Goal: Find specific page/section: Find specific page/section

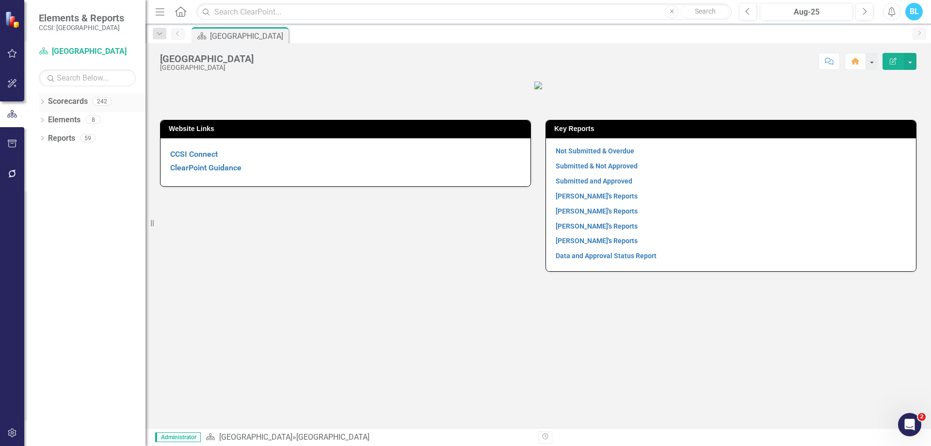
click at [41, 101] on icon "Dropdown" at bounding box center [42, 102] width 7 height 5
click at [43, 134] on div "Dropdown Scorecards 242 Calc Visuals: Program Example Dropdown [GEOGRAPHIC_DATA…" at bounding box center [92, 121] width 107 height 55
click at [45, 138] on icon "Dropdown" at bounding box center [47, 138] width 7 height 6
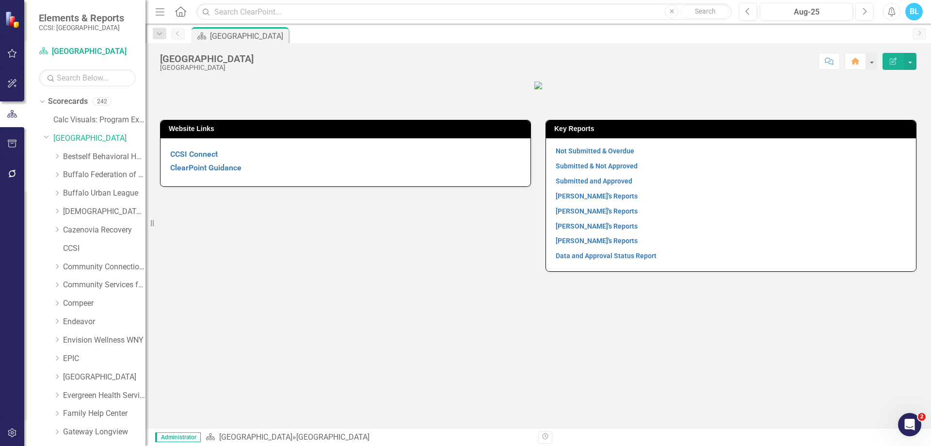
click at [717, 385] on div "Website Links CCSI Connect ClearPoint Guidance Key Reports Not Submitted & Over…" at bounding box center [539, 254] width 786 height 348
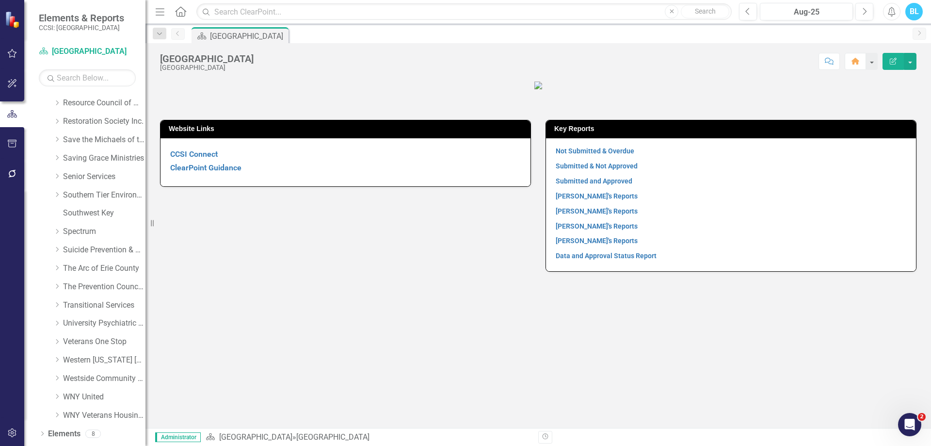
scroll to position [566, 0]
click at [44, 434] on icon "Dropdown" at bounding box center [42, 436] width 7 height 5
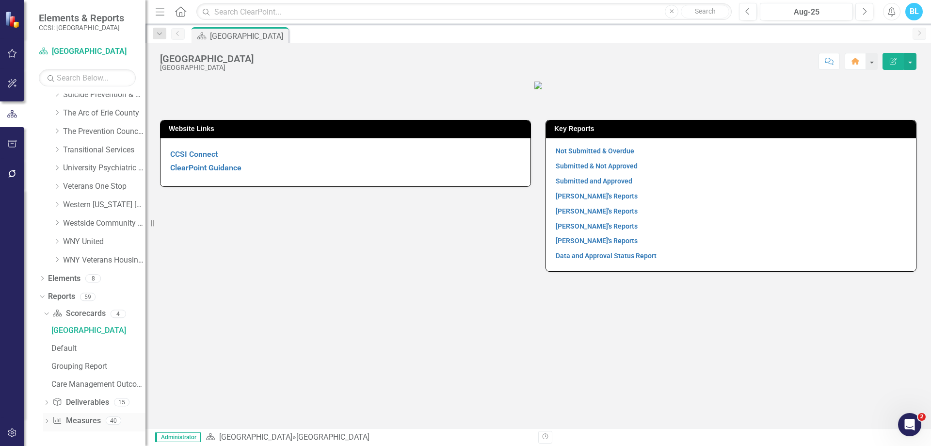
click at [48, 420] on icon "Dropdown" at bounding box center [46, 421] width 7 height 5
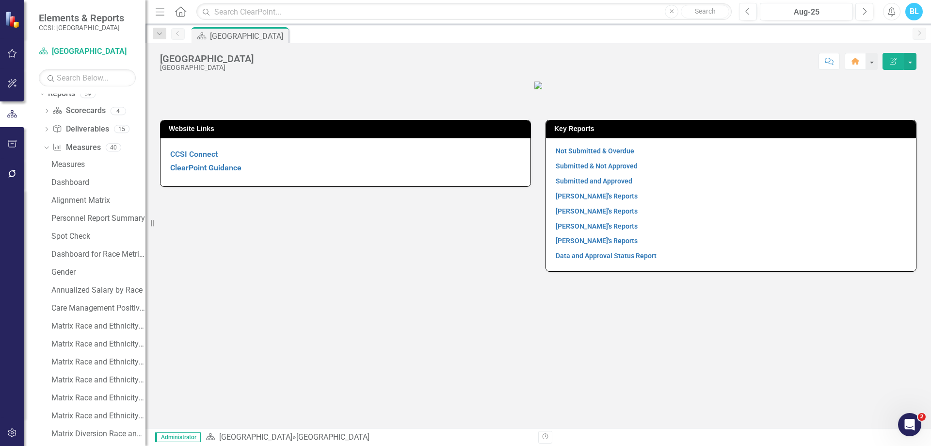
scroll to position [904, 0]
click at [47, 129] on div "Dropdown" at bounding box center [46, 133] width 7 height 8
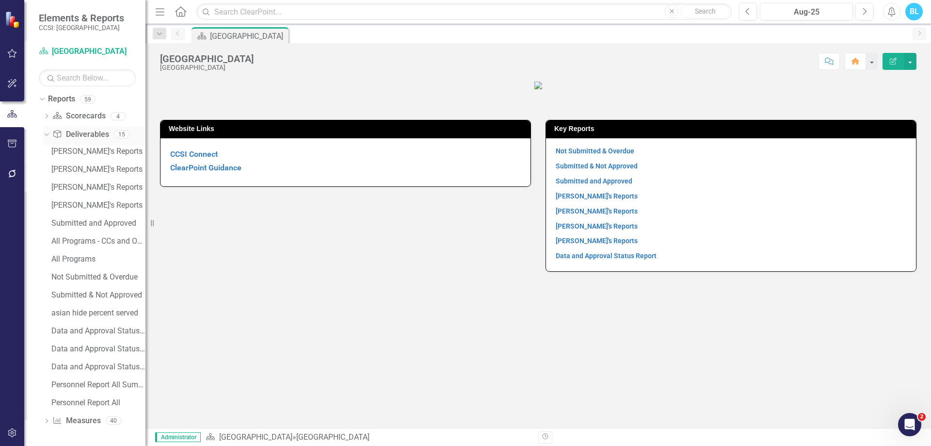
scroll to position [902, 0]
click at [82, 401] on div "Personnel Report All" at bounding box center [98, 402] width 94 height 9
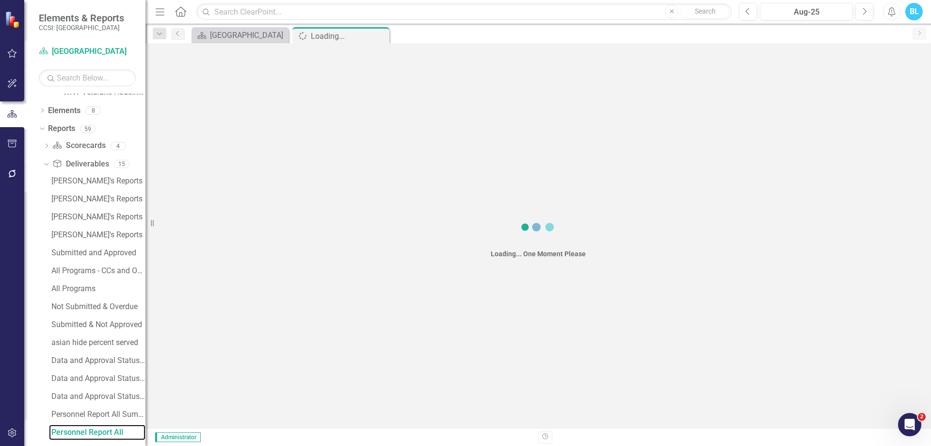
scroll to position [866, 0]
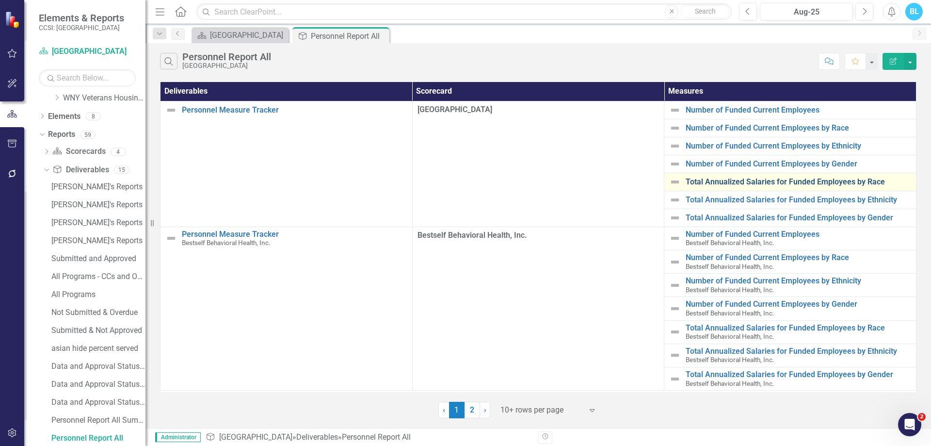
click at [824, 181] on link "Total Annualized Salaries for Funded Employees by Race" at bounding box center [799, 182] width 226 height 9
